Goal: Check status: Check status

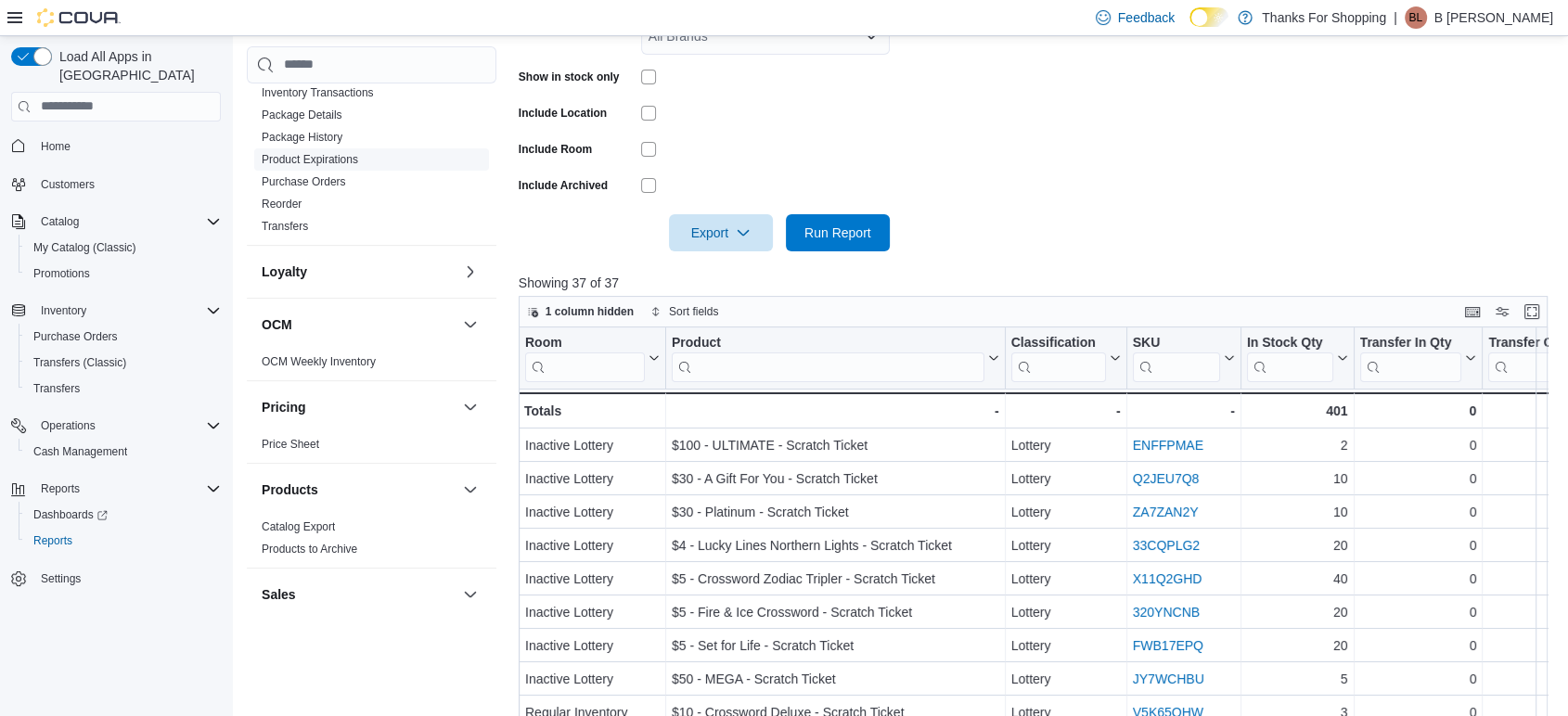
scroll to position [645, 0]
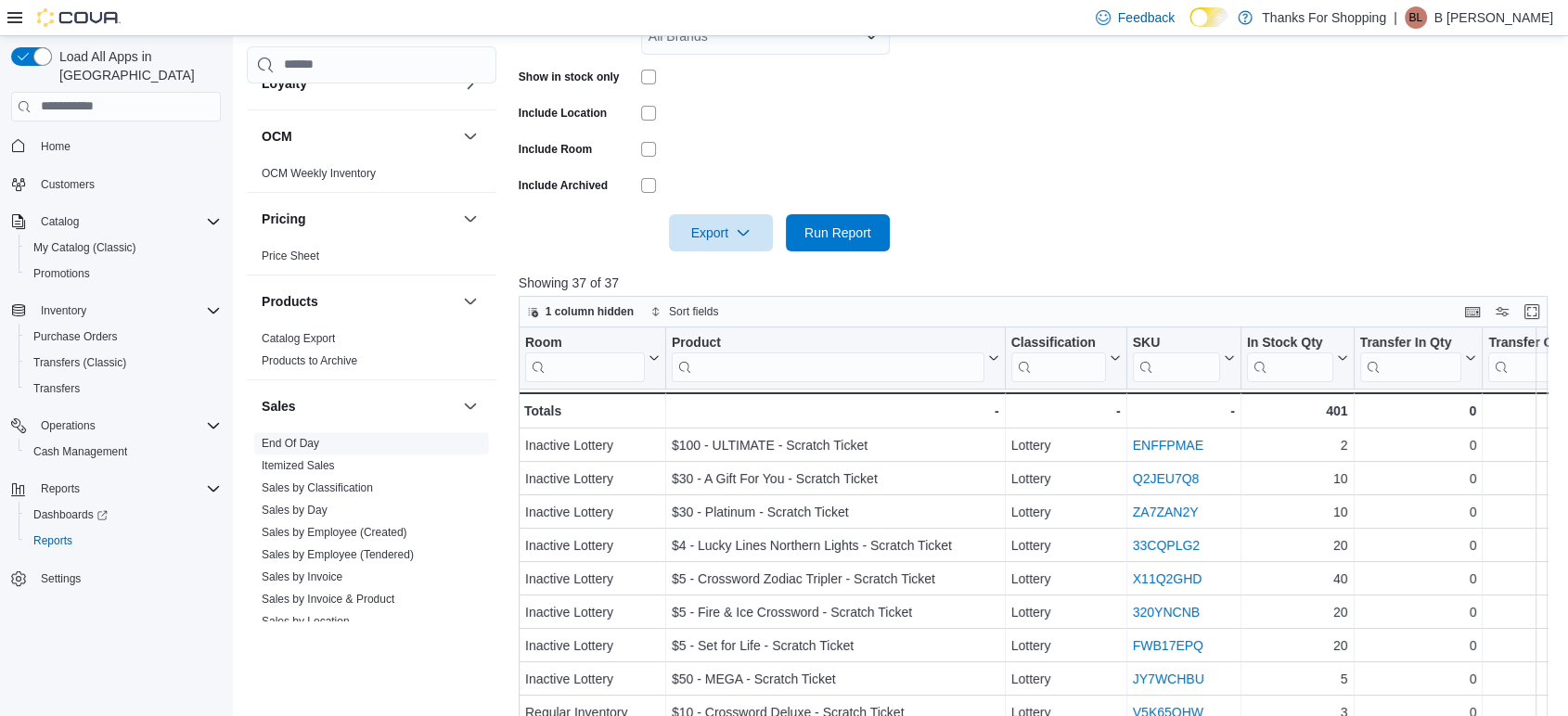
click at [327, 444] on span "End Of Day" at bounding box center [371, 443] width 235 height 23
click at [302, 444] on link "End Of Day" at bounding box center [290, 443] width 57 height 13
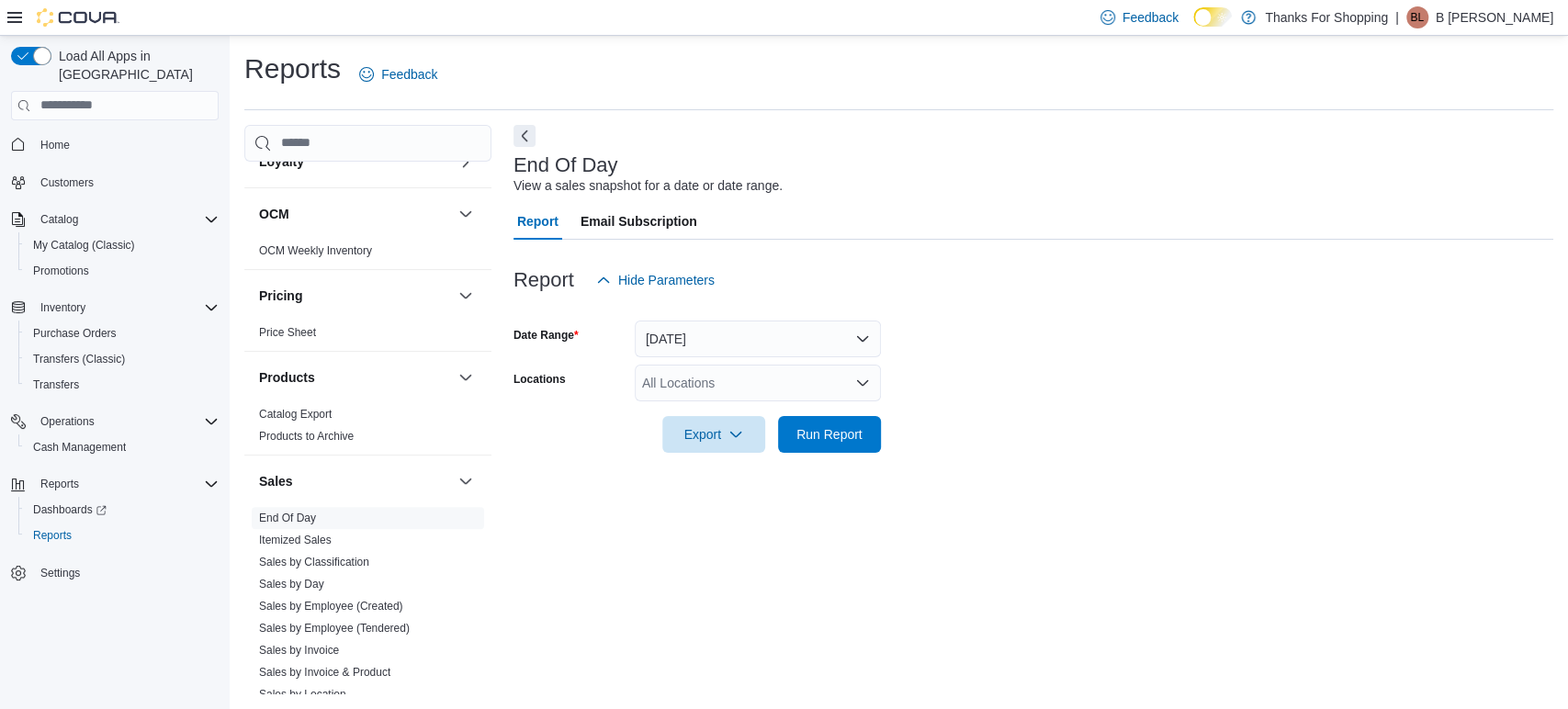
click at [729, 373] on div "All Locations" at bounding box center [758, 383] width 246 height 37
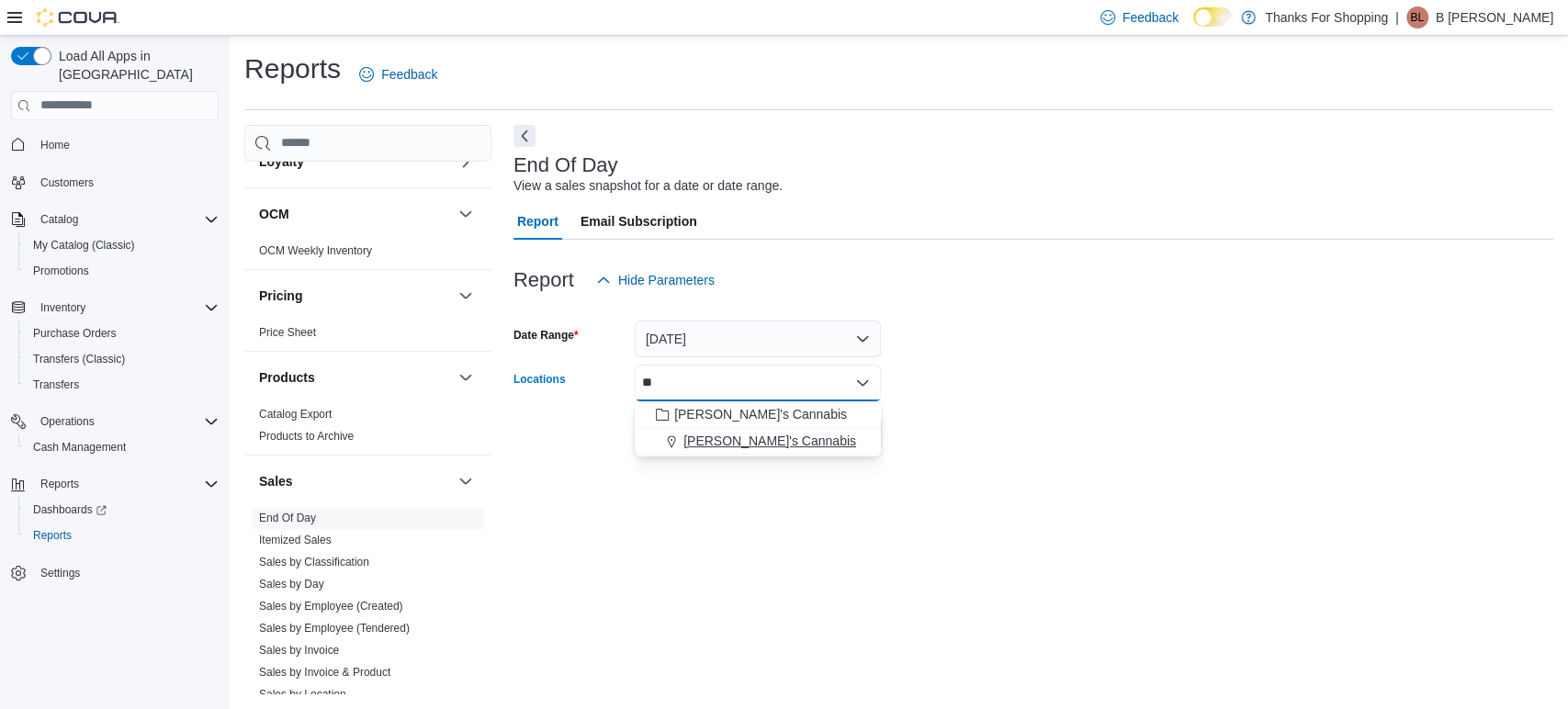
type input "**"
click at [738, 438] on span "[PERSON_NAME]'s Cannabis" at bounding box center [769, 440] width 172 height 19
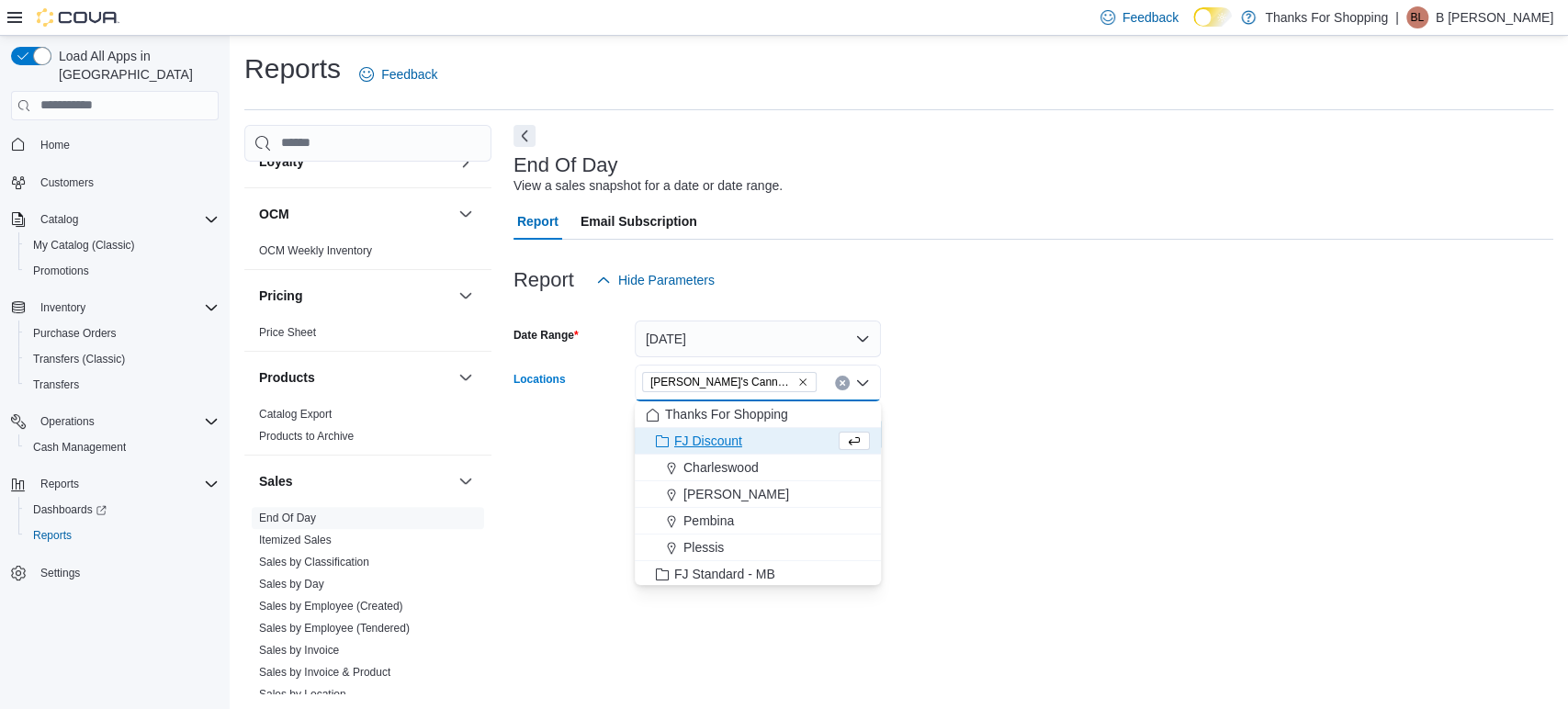
click at [1081, 410] on div at bounding box center [1033, 408] width 1040 height 15
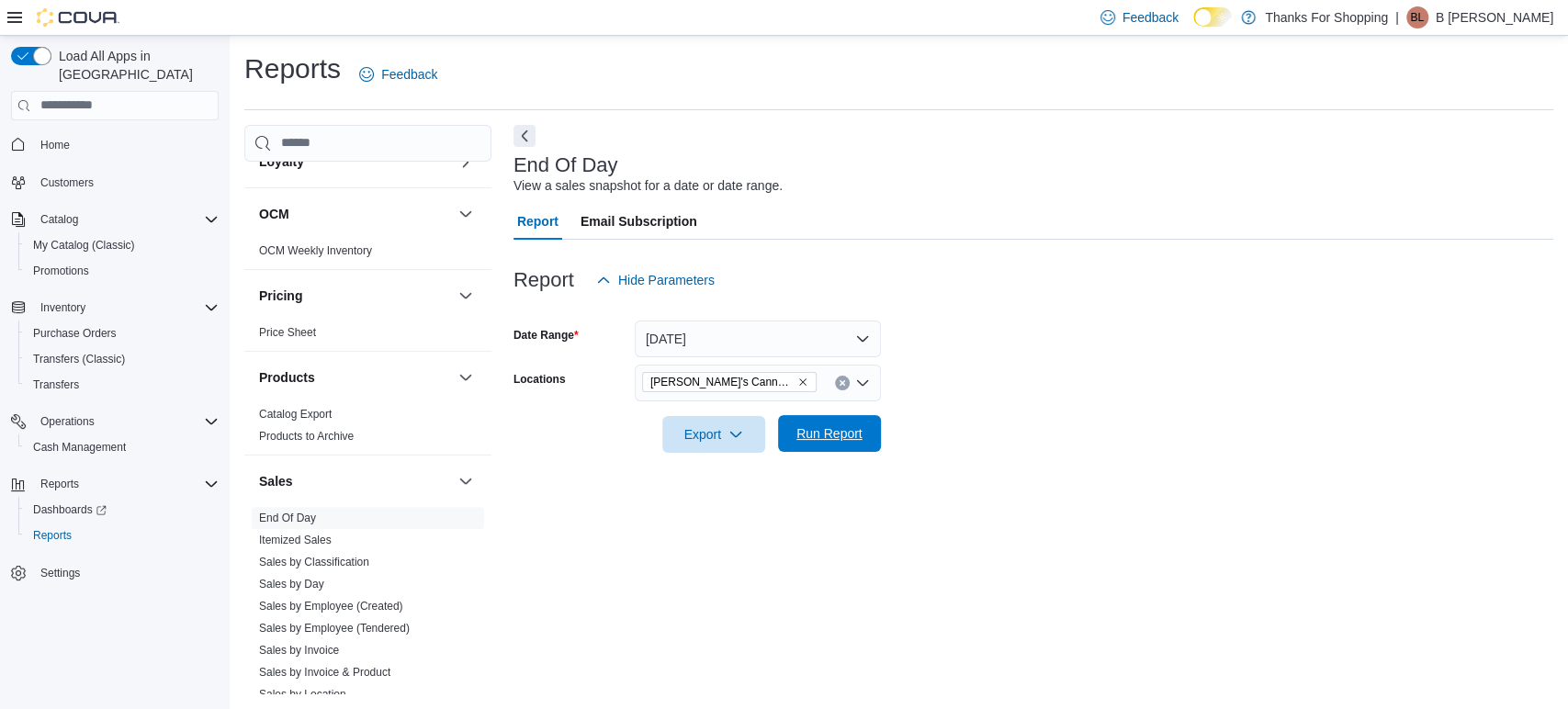
click at [847, 443] on span "Run Report" at bounding box center [829, 433] width 81 height 37
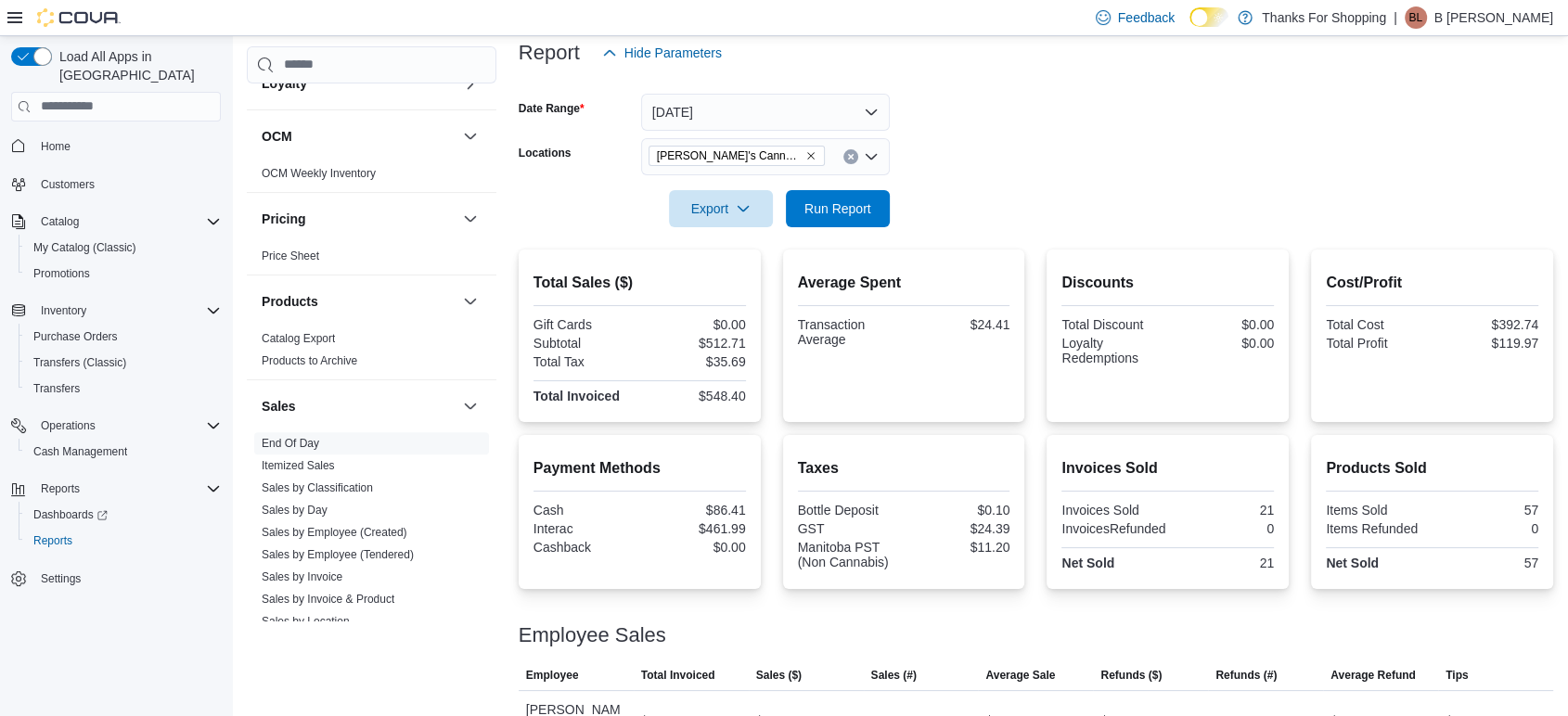
scroll to position [333, 0]
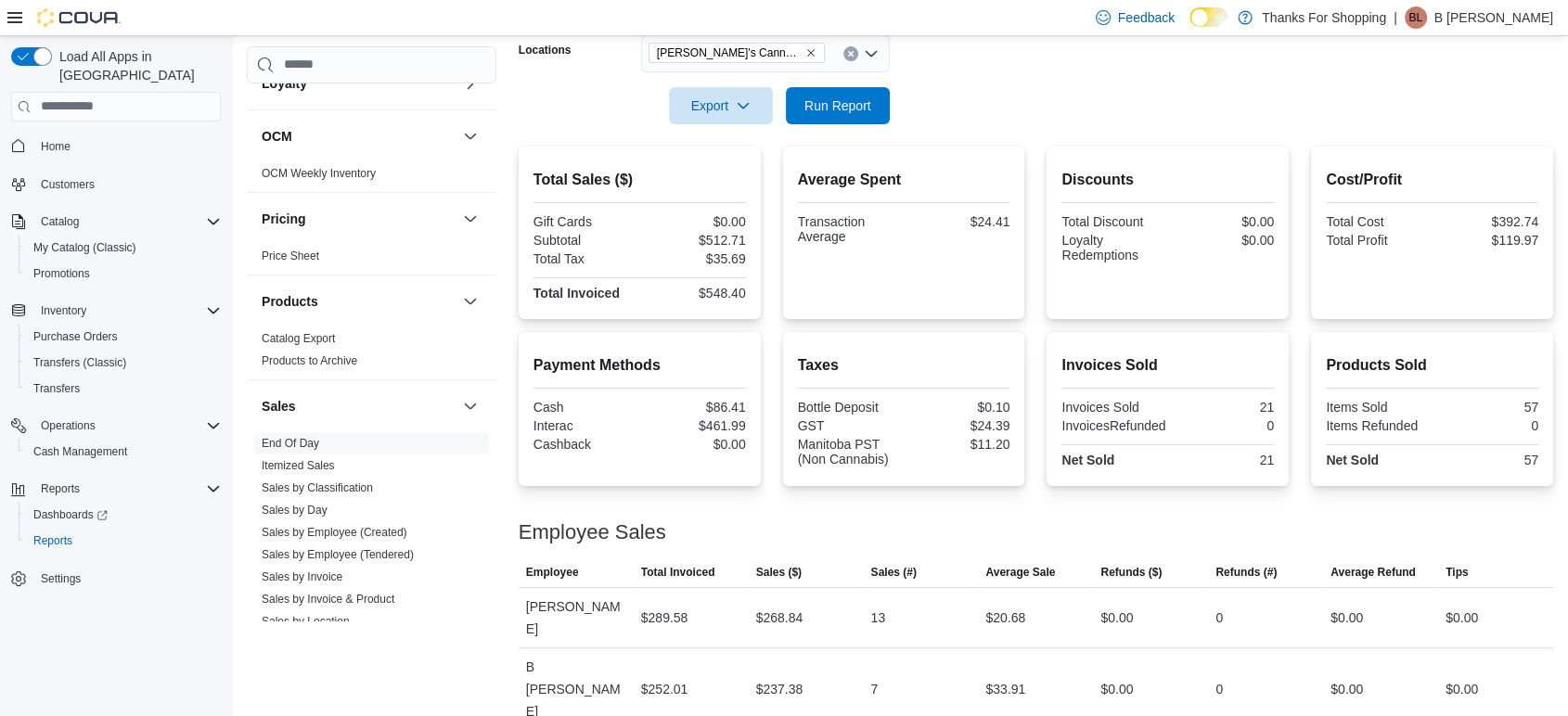
click at [444, 669] on div "Cash Management Cash Management Cash Out Details Customer Customer Queue Discou…" at bounding box center [372, 368] width 250 height 644
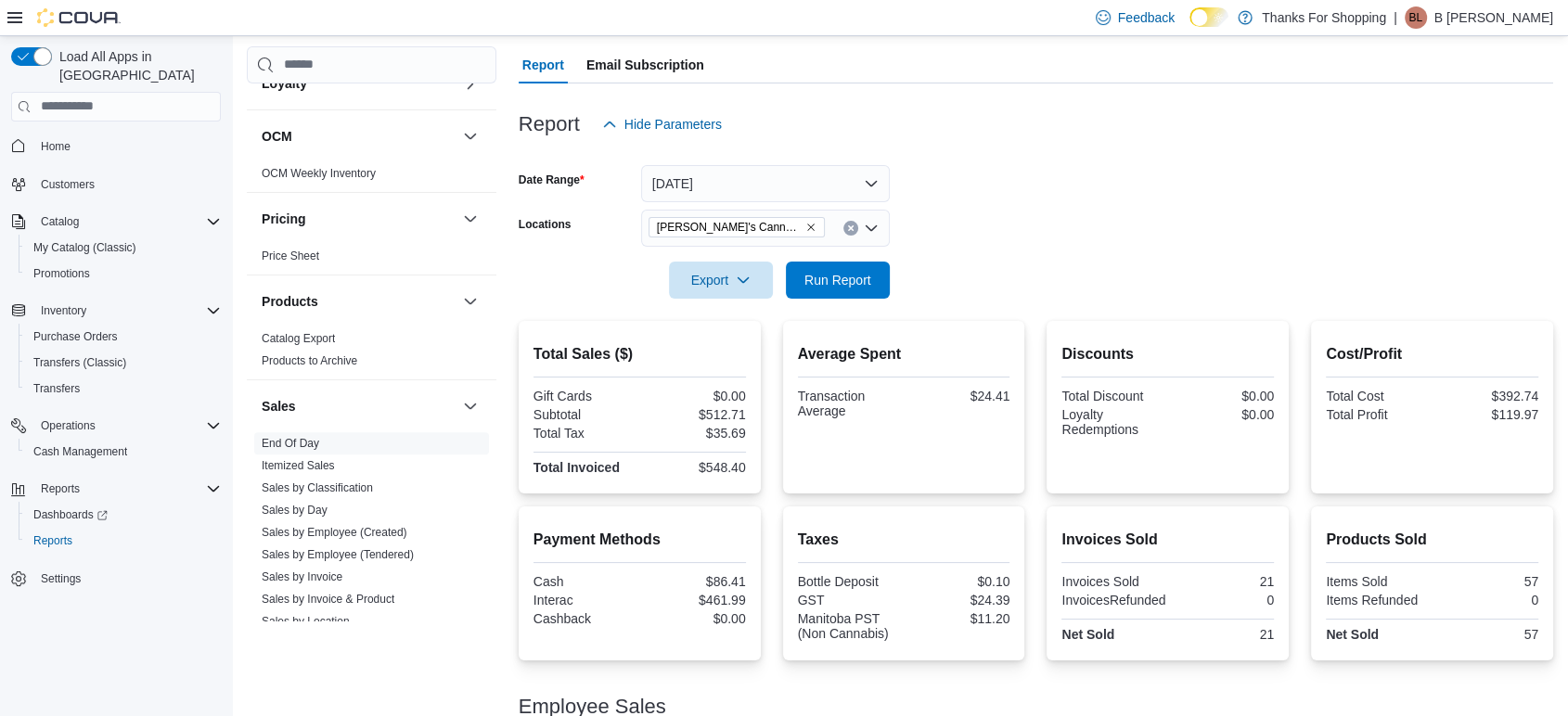
scroll to position [0, 0]
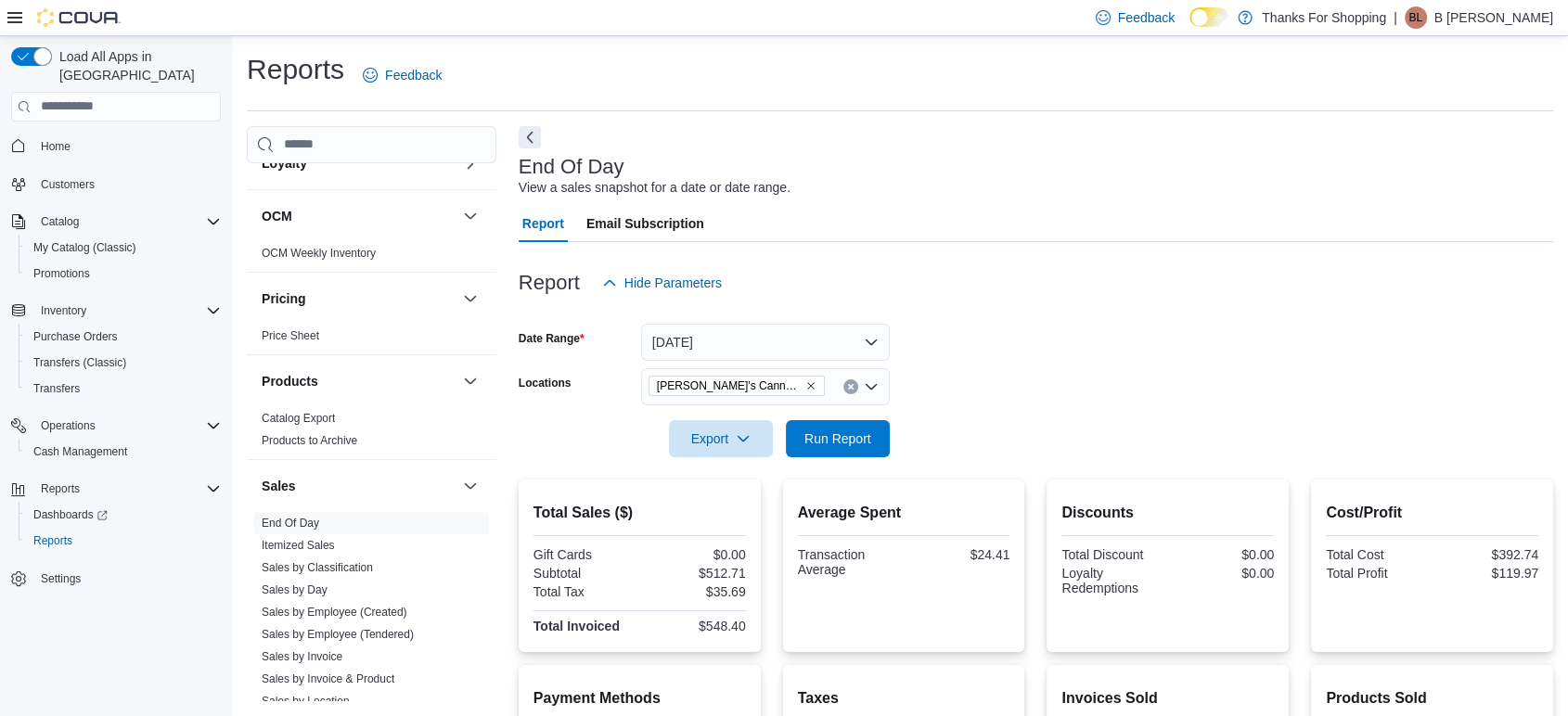
click at [1035, 265] on div "Report Hide Parameters" at bounding box center [1036, 283] width 1035 height 37
